Goal: Task Accomplishment & Management: Complete application form

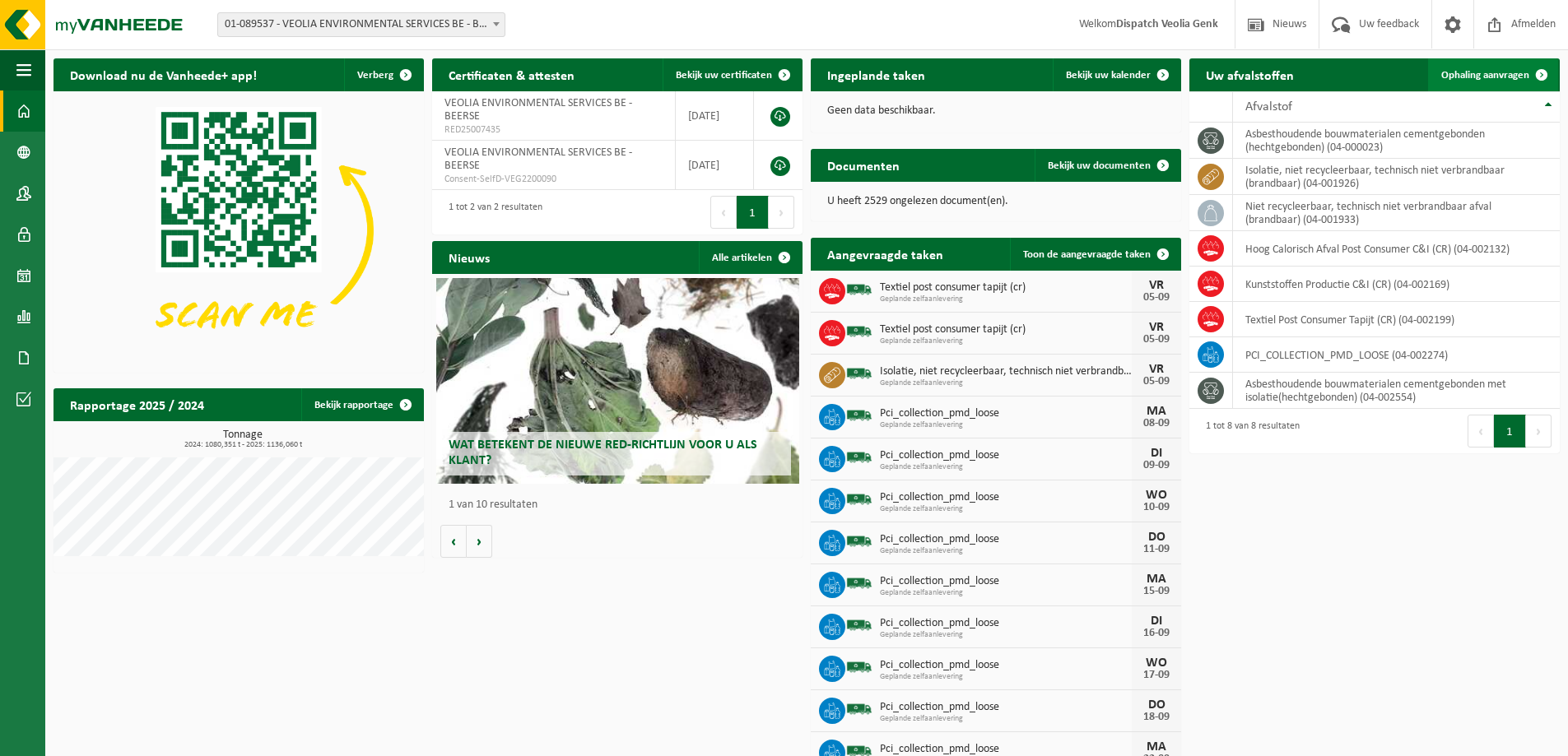
click at [1507, 63] on link "Ophaling aanvragen" at bounding box center [1493, 74] width 130 height 33
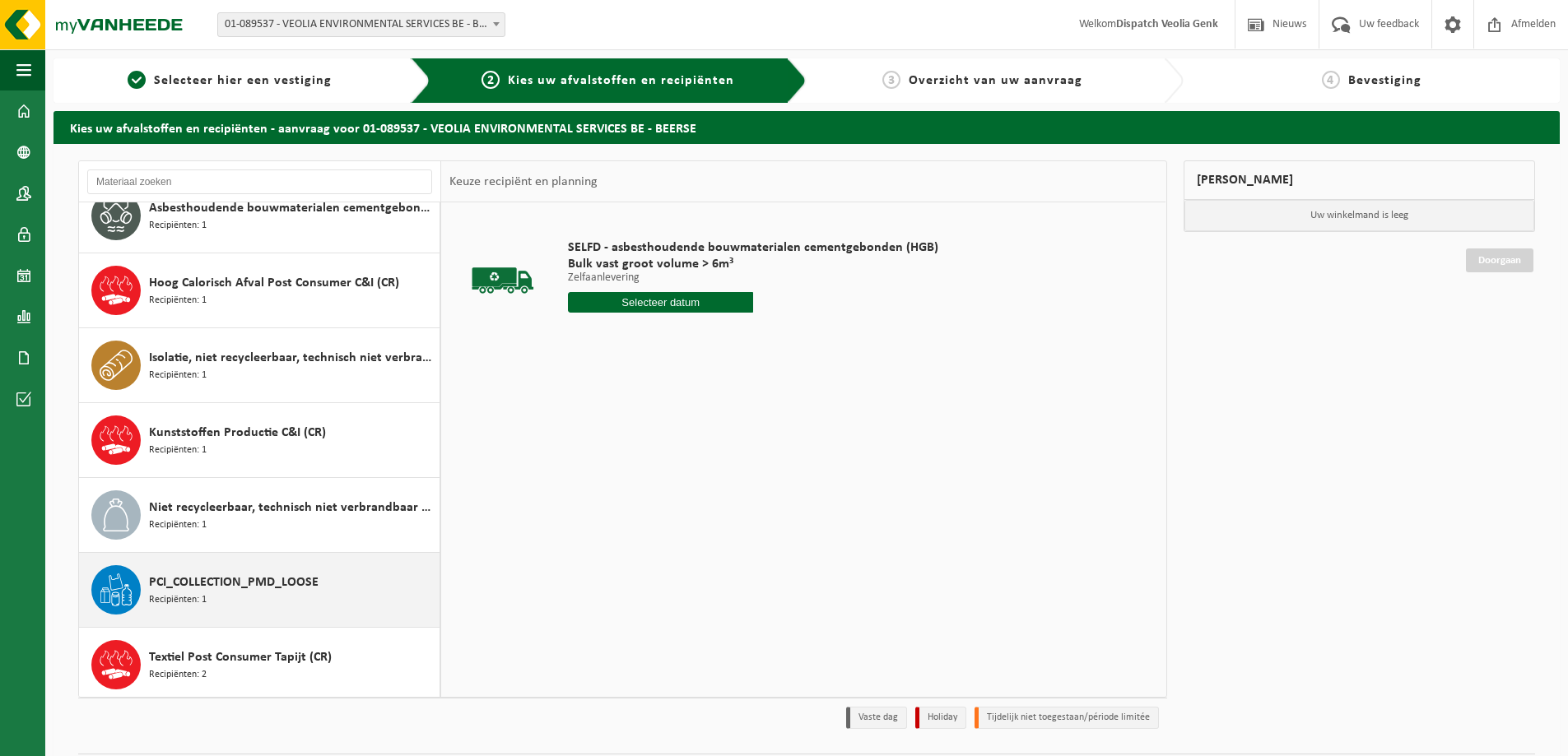
scroll to position [104, 0]
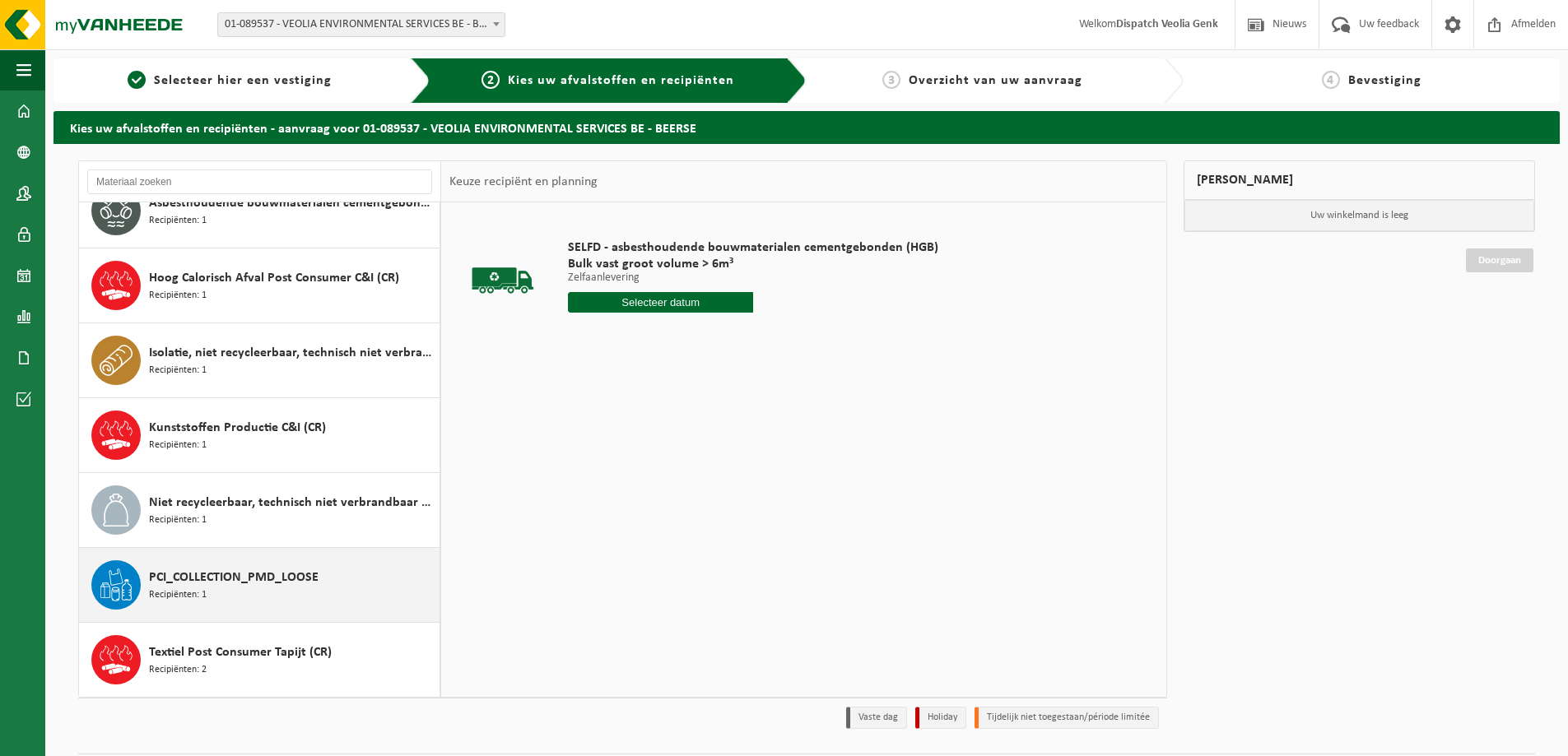
click at [206, 564] on div "PCI_COLLECTION_PMD_LOOSE Recipiënten: 1" at bounding box center [292, 585] width 287 height 50
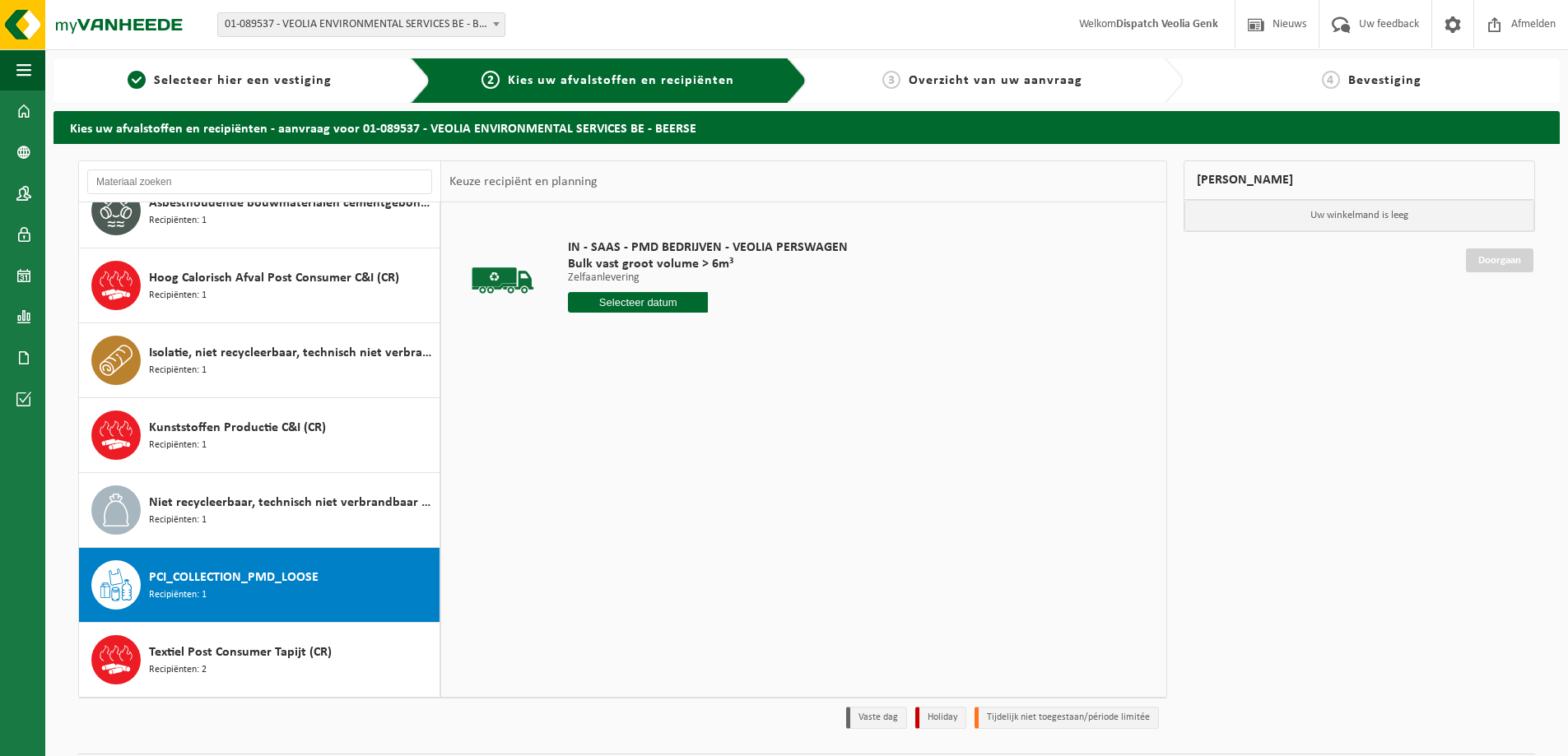
click at [661, 302] on input "text" at bounding box center [637, 303] width 140 height 21
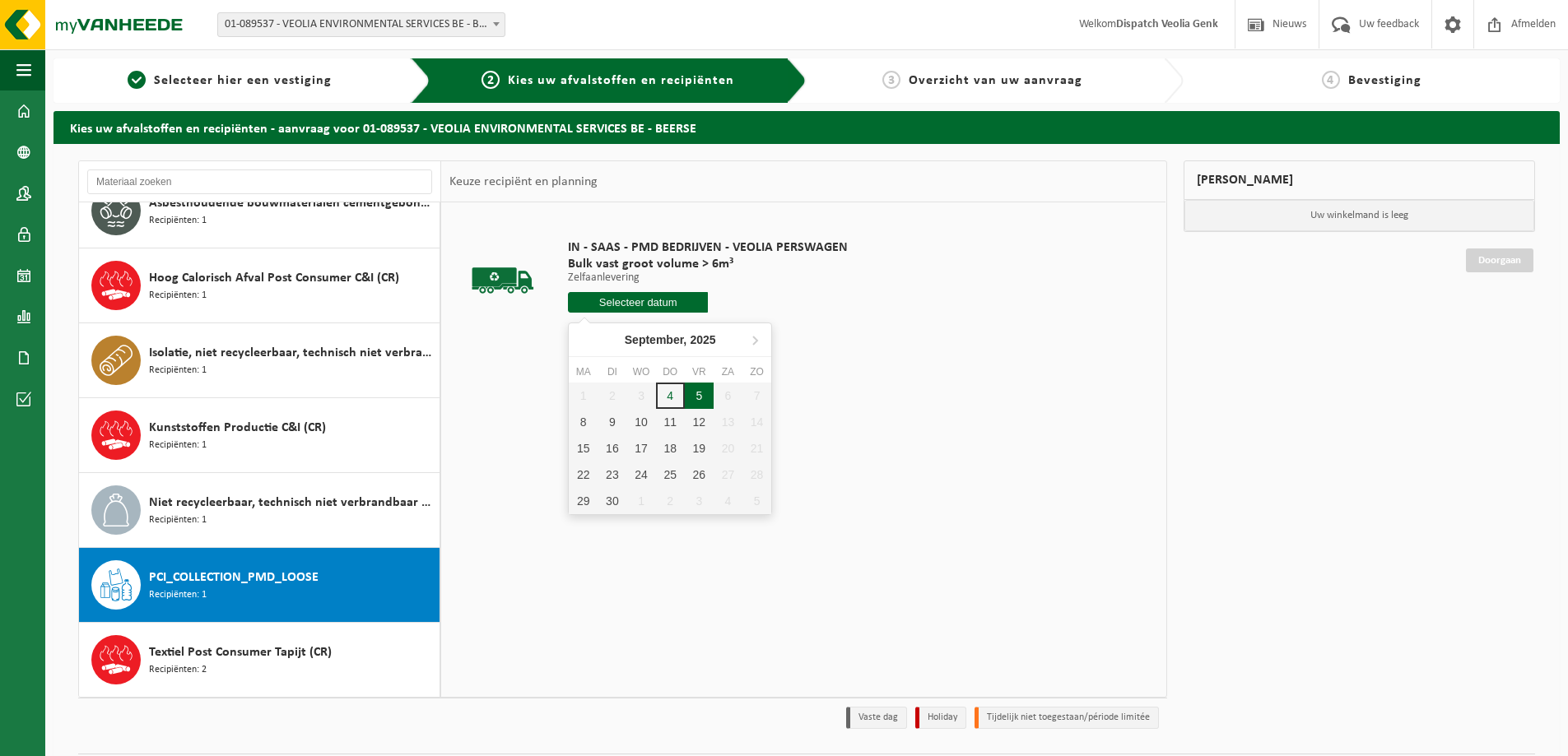
click at [694, 396] on div "5" at bounding box center [699, 395] width 29 height 26
type input "Van 2025-09-05"
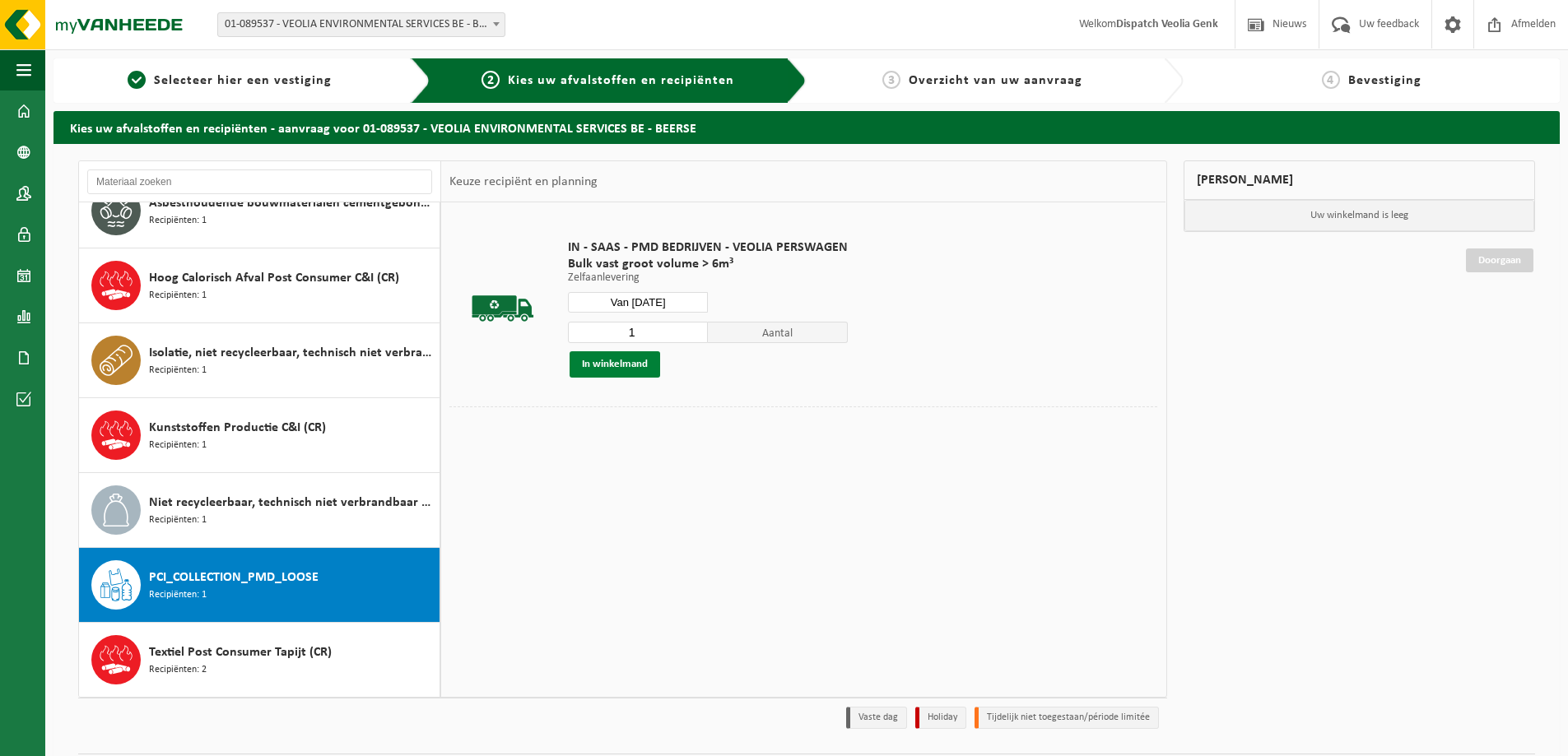
click at [618, 366] on button "In winkelmand" at bounding box center [615, 364] width 91 height 26
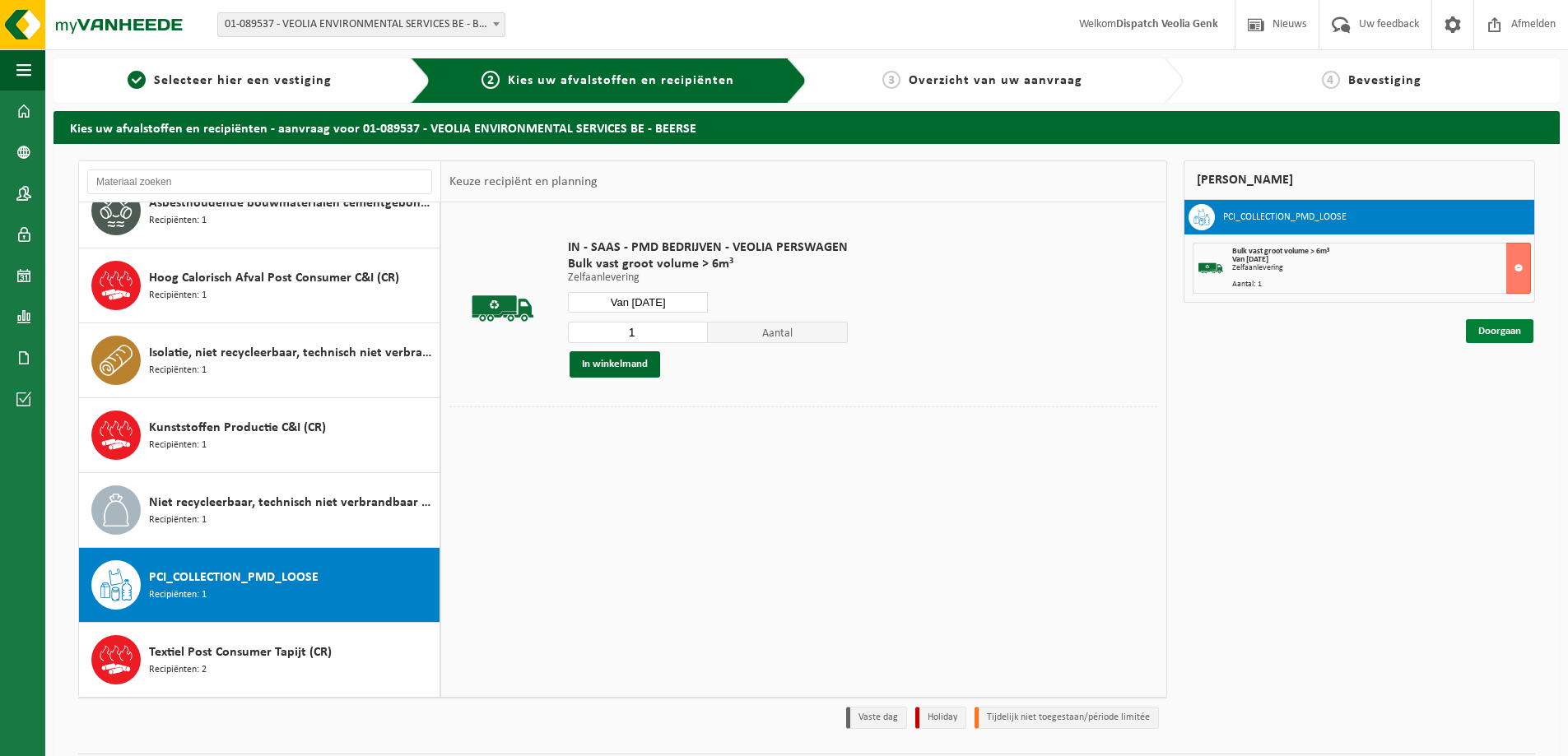
click at [1495, 337] on link "Doorgaan" at bounding box center [1500, 331] width 67 height 23
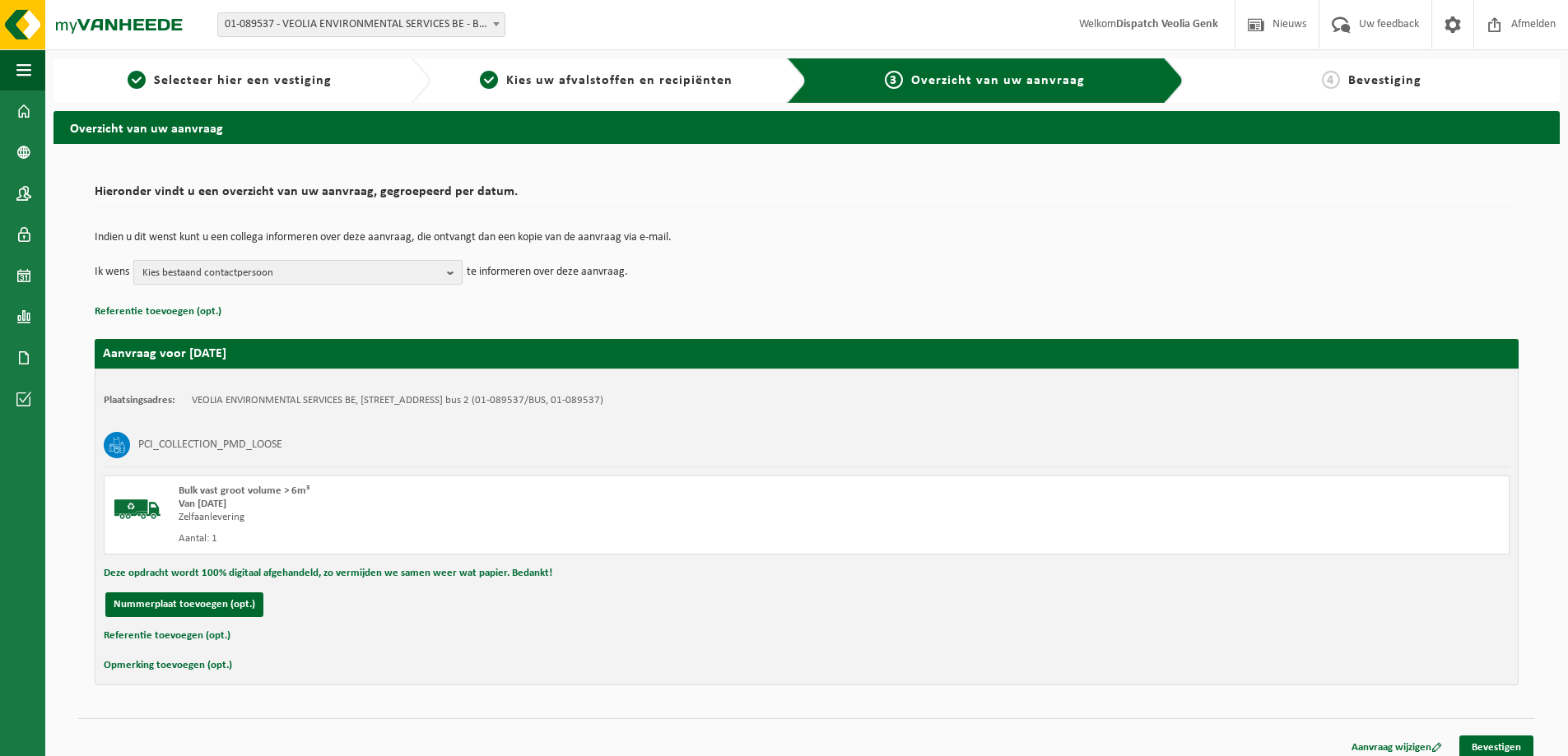
click at [348, 265] on span "Kies bestaand contactpersoon" at bounding box center [291, 273] width 298 height 24
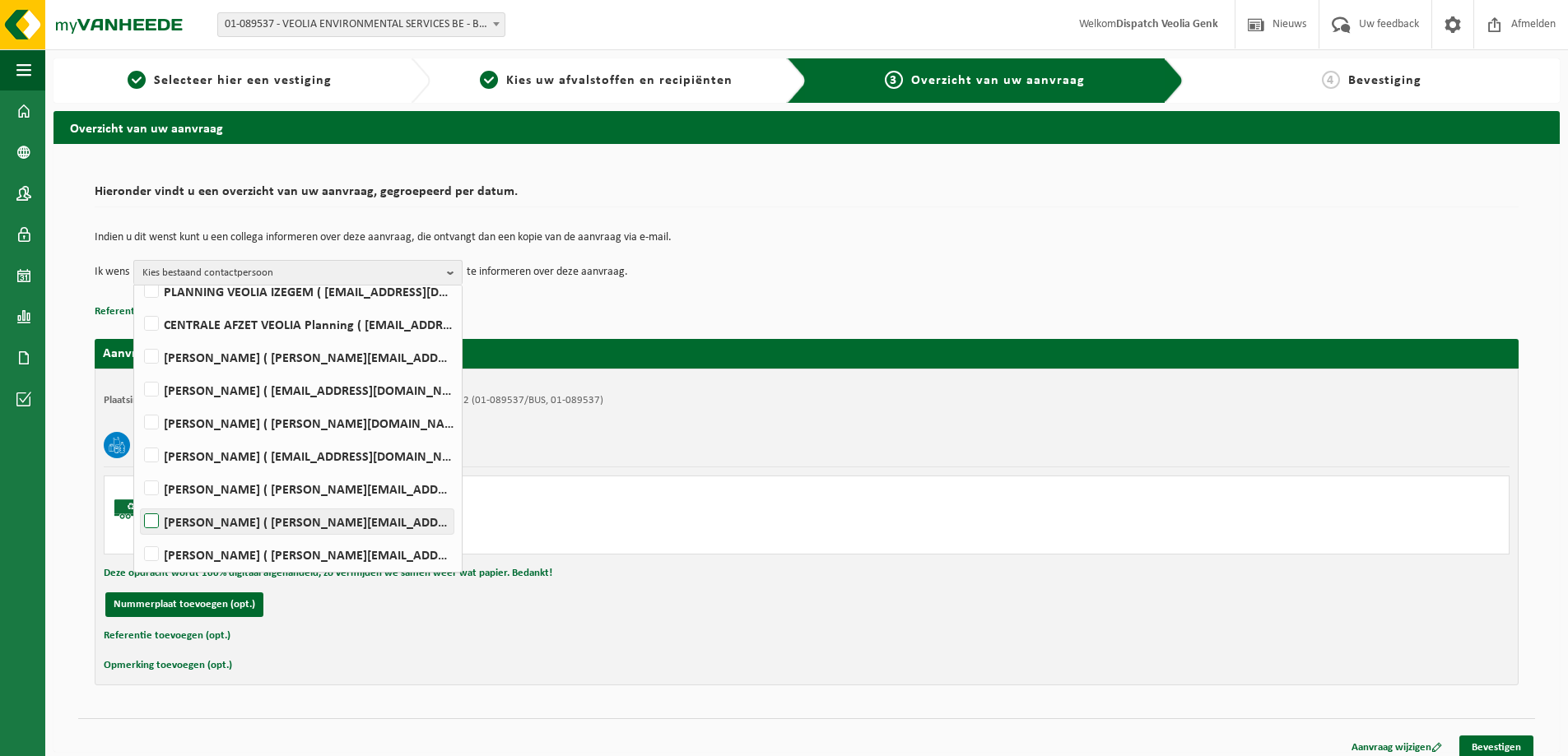
scroll to position [401, 0]
click at [295, 431] on label "Ilse Tielen ( be.ves.uc.belgium.all@veolia.com )" at bounding box center [297, 423] width 313 height 24
click at [139, 403] on input "Ilse Tielen ( be.ves.uc.belgium.all@veolia.com )" at bounding box center [138, 402] width 1 height 1
checkbox input "true"
click at [821, 512] on div "Zelfaanlevering" at bounding box center [526, 517] width 694 height 13
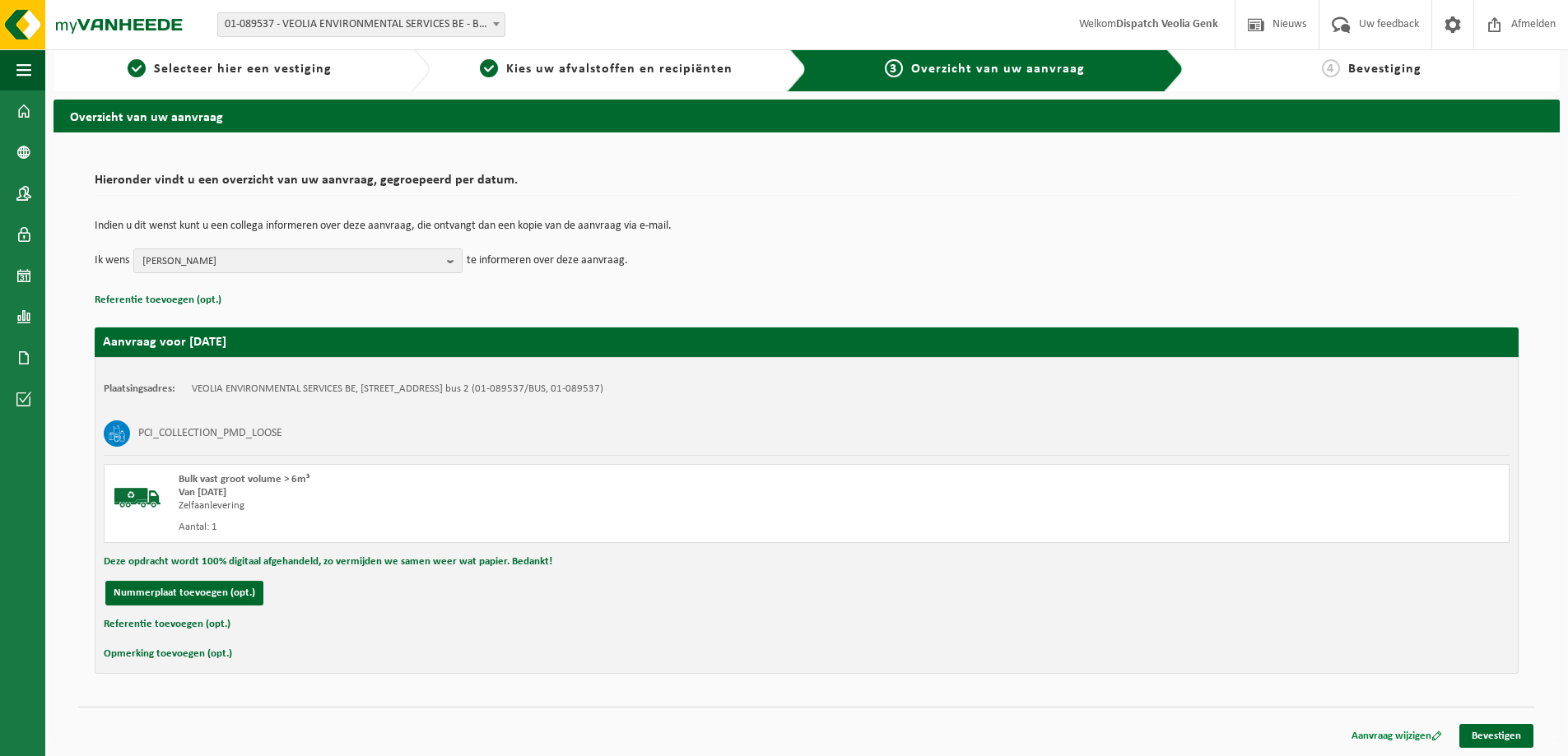
scroll to position [12, 0]
click at [1486, 734] on link "Bevestigen" at bounding box center [1496, 734] width 74 height 23
